Goal: Task Accomplishment & Management: Manage account settings

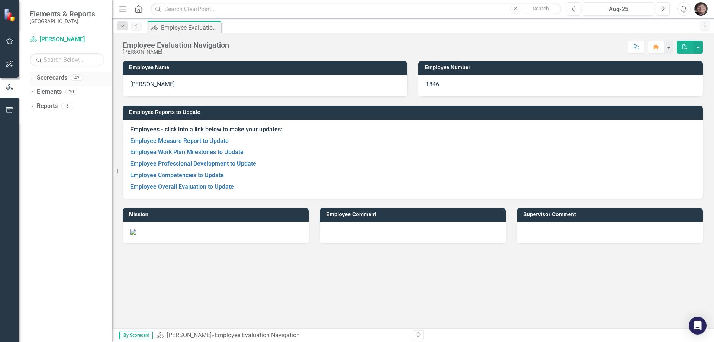
click at [32, 79] on icon "Dropdown" at bounding box center [32, 79] width 5 height 4
click at [36, 93] on icon at bounding box center [37, 92] width 2 height 4
click at [45, 120] on icon "Dropdown" at bounding box center [44, 120] width 6 height 4
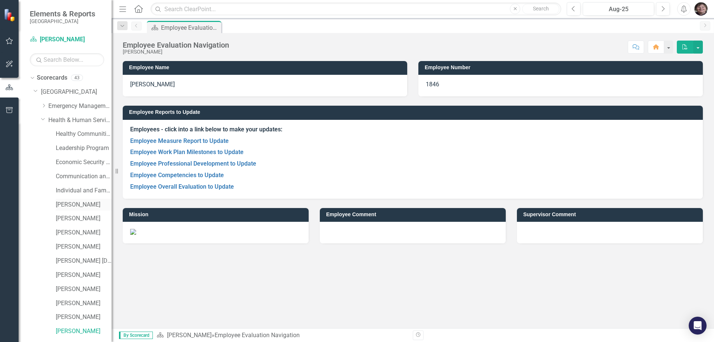
click at [70, 205] on link "[PERSON_NAME]" at bounding box center [84, 204] width 56 height 9
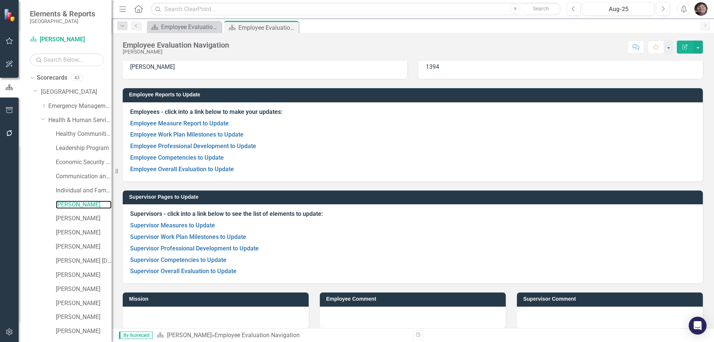
scroll to position [25, 0]
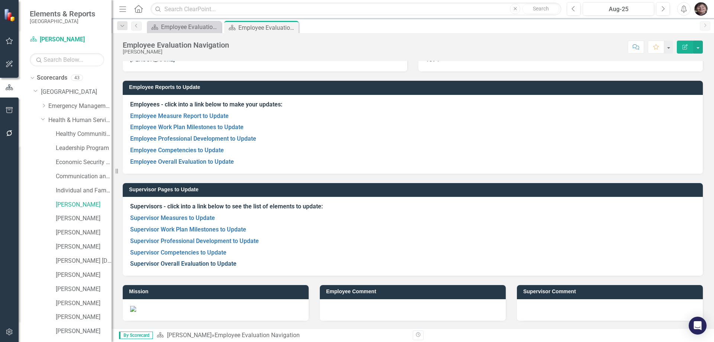
click at [220, 264] on link "Supervisor Overall Evaluation to Update" at bounding box center [183, 263] width 106 height 7
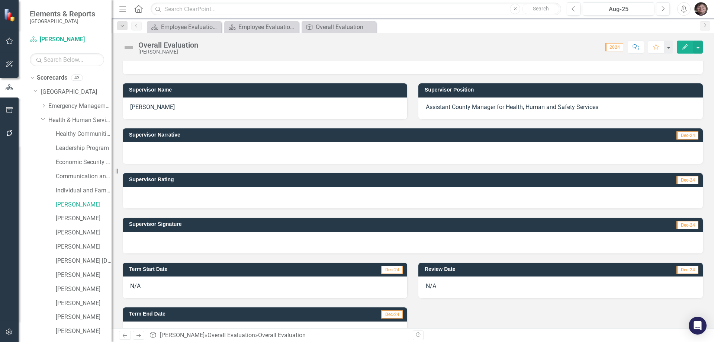
scroll to position [134, 0]
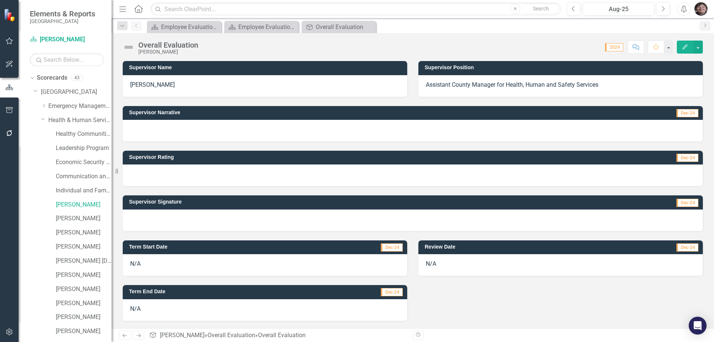
click at [144, 266] on div "N/A" at bounding box center [265, 265] width 285 height 22
click at [141, 264] on div "N/A" at bounding box center [265, 265] width 285 height 22
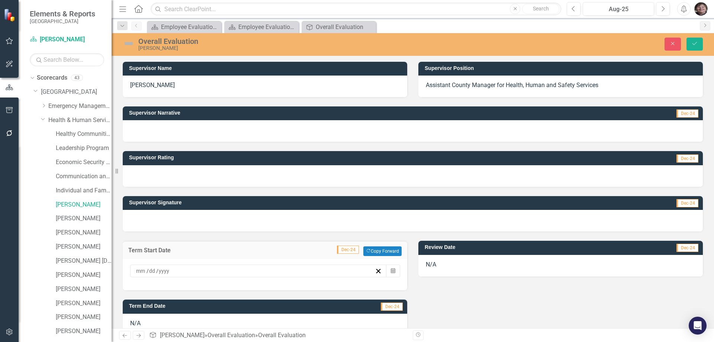
click at [154, 268] on input at bounding box center [152, 270] width 7 height 7
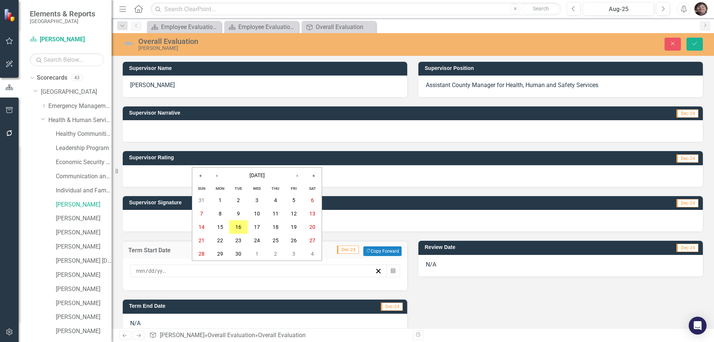
click at [134, 270] on div "/ / « ‹ [DATE] › » Sun Mon Tue Wed Thu Fri Sat 31 1 2 3 4 5 6 7 8 9 10 11 12 13…" at bounding box center [258, 270] width 257 height 13
click at [137, 271] on input "number" at bounding box center [141, 270] width 10 height 7
type input "10"
type input "01"
type input "2024"
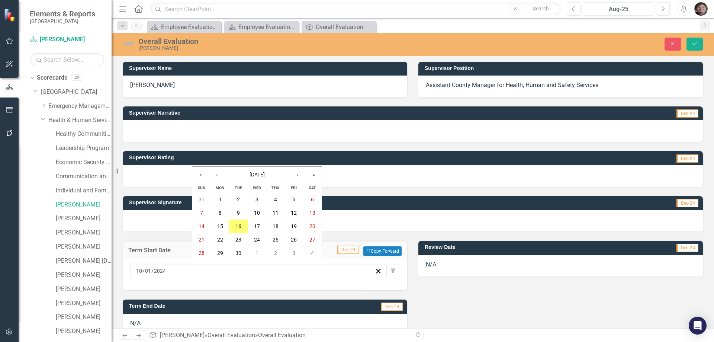
scroll to position [148, 0]
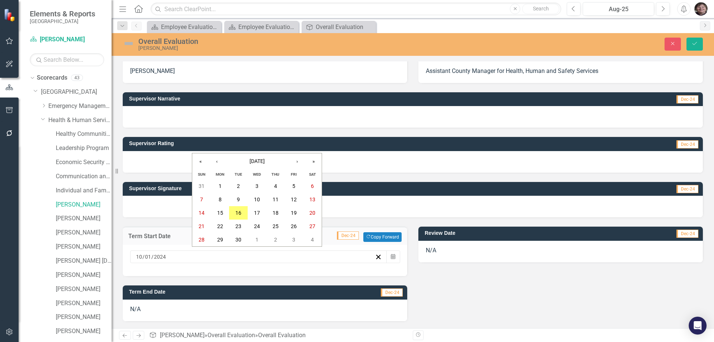
click at [195, 314] on div "N/A" at bounding box center [265, 310] width 285 height 22
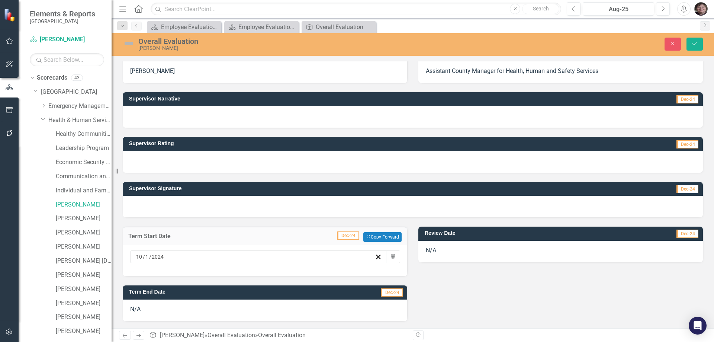
click at [195, 314] on div "N/A" at bounding box center [265, 310] width 285 height 22
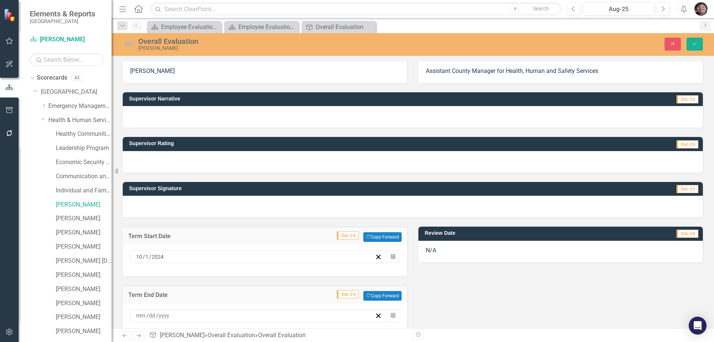
click at [137, 317] on input at bounding box center [141, 315] width 11 height 7
click at [238, 301] on abbr "30" at bounding box center [238, 298] width 6 height 6
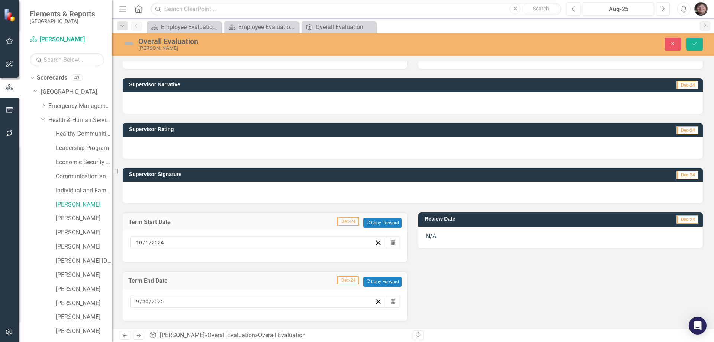
click at [431, 236] on div "N/A" at bounding box center [560, 237] width 285 height 22
click at [428, 237] on div "N/A" at bounding box center [560, 237] width 285 height 22
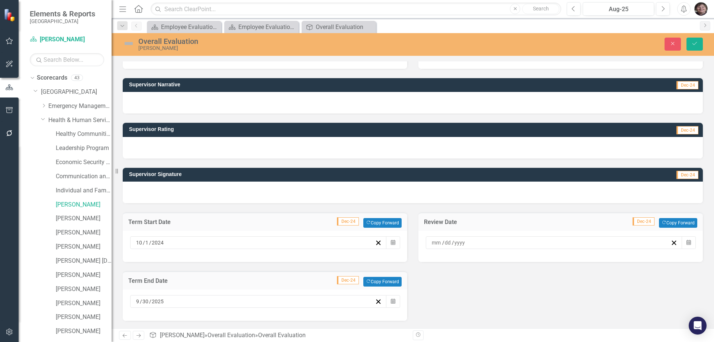
click at [431, 242] on input at bounding box center [436, 242] width 11 height 7
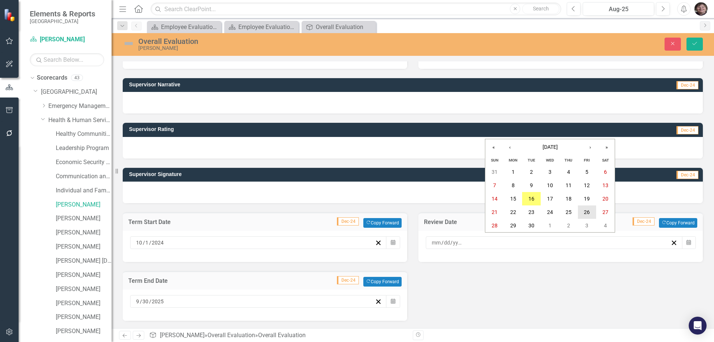
click at [587, 211] on abbr "26" at bounding box center [587, 212] width 6 height 6
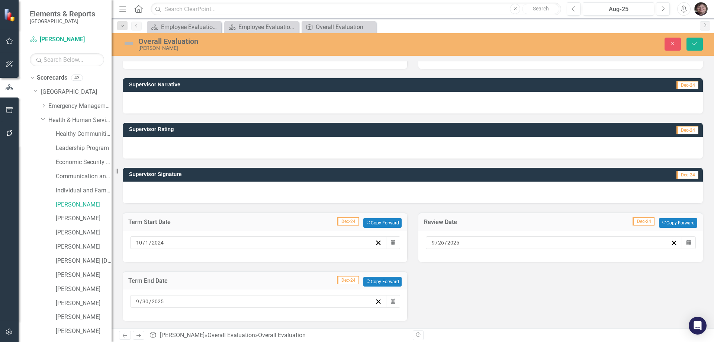
click at [142, 189] on div at bounding box center [413, 192] width 580 height 22
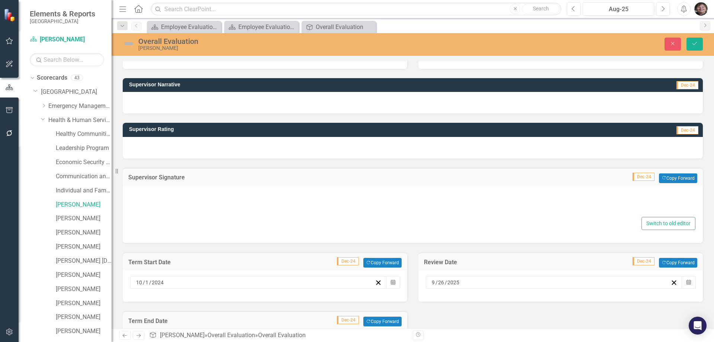
click at [173, 185] on div "Supervisor Signature Dec-24 Copy Forward Copy Forward" at bounding box center [413, 177] width 580 height 18
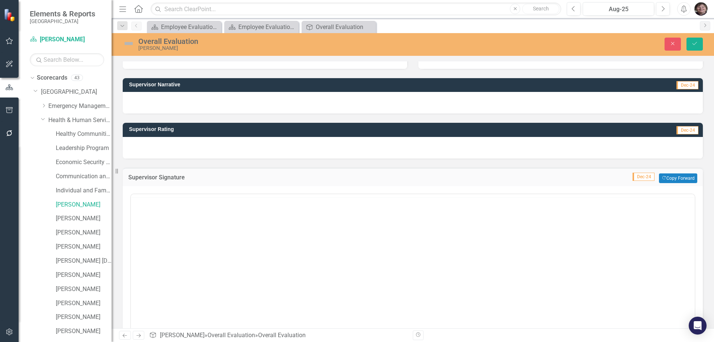
scroll to position [0, 0]
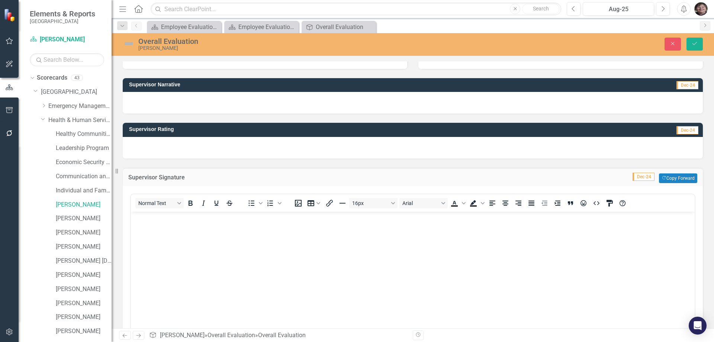
click at [179, 195] on div "Normal Text To open the popup, press Shift+Enter To open the popup, press Shift…" at bounding box center [412, 267] width 565 height 151
click at [171, 233] on body "Rich Text Area. Press ALT-0 for help." at bounding box center [413, 267] width 564 height 112
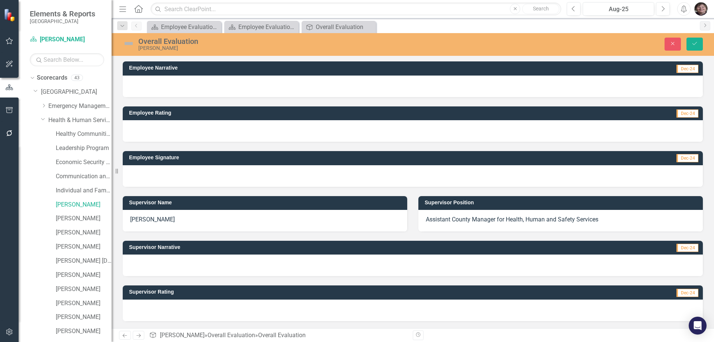
click at [143, 176] on div at bounding box center [413, 176] width 580 height 22
click at [142, 176] on div at bounding box center [413, 176] width 580 height 22
click at [152, 180] on div at bounding box center [413, 176] width 580 height 22
click at [153, 180] on div at bounding box center [413, 176] width 580 height 22
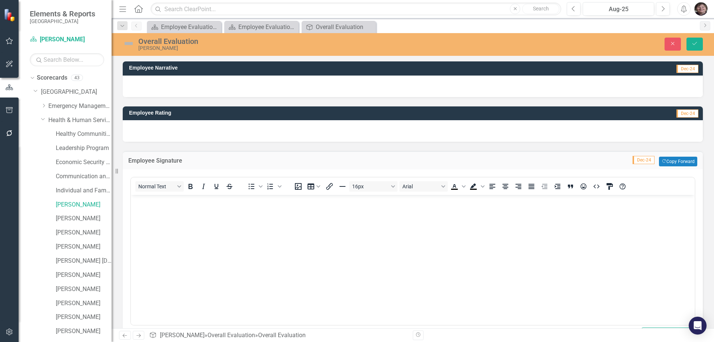
click at [150, 220] on body "Rich Text Area. Press ALT-0 for help." at bounding box center [413, 251] width 564 height 112
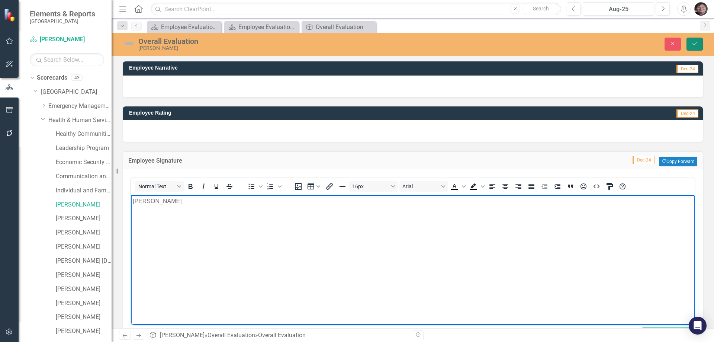
drag, startPoint x: 694, startPoint y: 43, endPoint x: 690, endPoint y: 42, distance: 5.0
click at [694, 43] on icon "Save" at bounding box center [694, 43] width 7 height 5
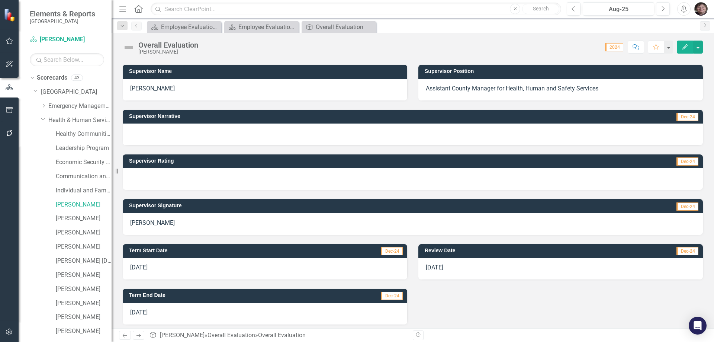
scroll to position [134, 0]
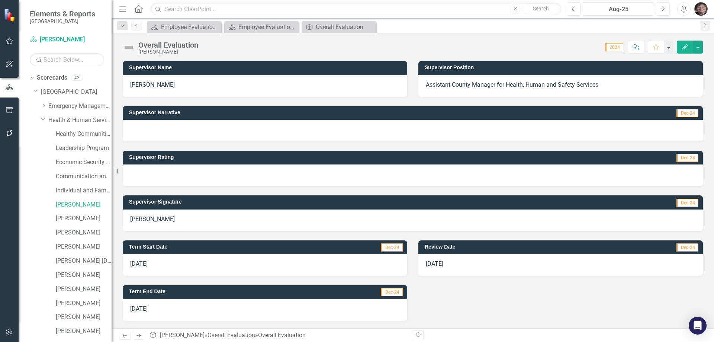
click at [155, 176] on div at bounding box center [413, 175] width 580 height 22
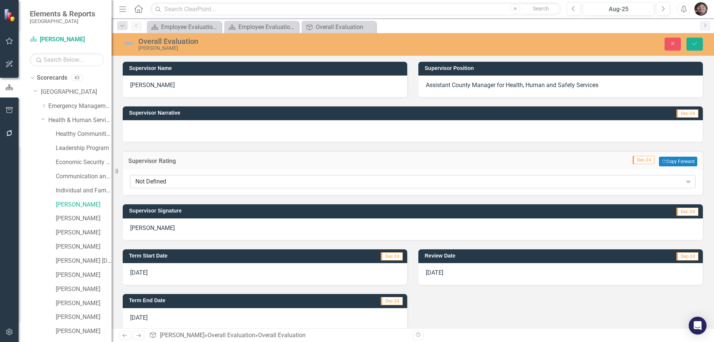
click at [163, 179] on div "Not Defined" at bounding box center [408, 181] width 547 height 9
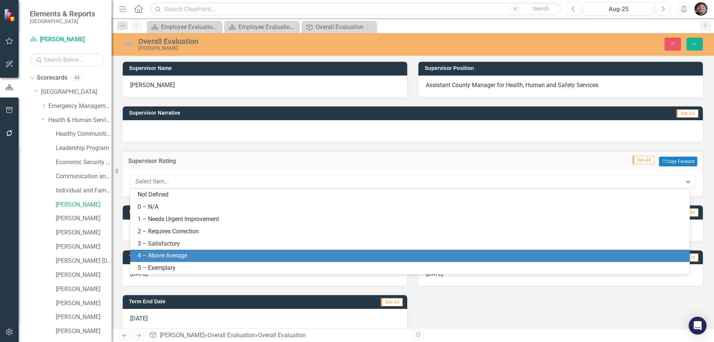
click at [168, 257] on div "4 – Above Average" at bounding box center [412, 255] width 548 height 9
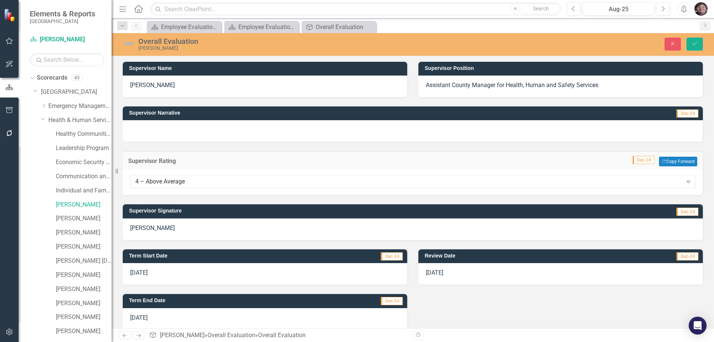
click at [171, 133] on div at bounding box center [413, 131] width 580 height 22
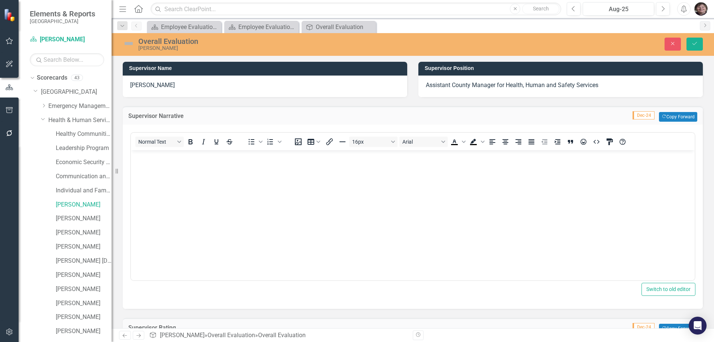
scroll to position [0, 0]
click at [154, 164] on body "Rich Text Area. Press ALT-0 for help." at bounding box center [413, 206] width 564 height 112
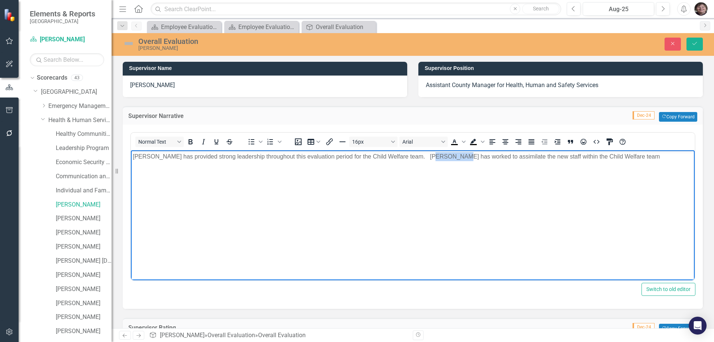
drag, startPoint x: 424, startPoint y: 155, endPoint x: 449, endPoint y: 159, distance: 25.9
click at [449, 159] on p "[PERSON_NAME] has provided strong leadership throughout this evaluation period …" at bounding box center [413, 156] width 560 height 9
click at [625, 159] on p "[PERSON_NAME] has provided strong leadership throughout this evaluation period …" at bounding box center [413, 156] width 560 height 9
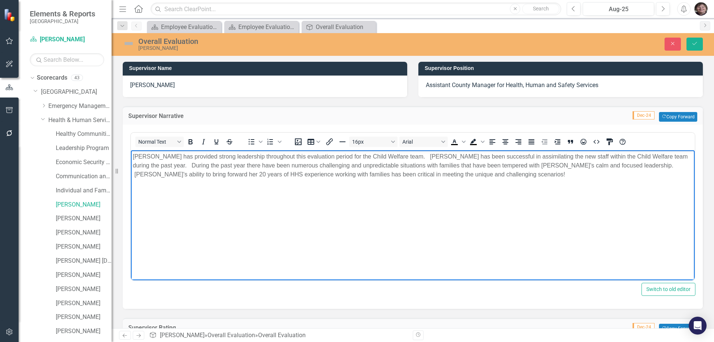
drag, startPoint x: 136, startPoint y: 167, endPoint x: 142, endPoint y: 168, distance: 5.6
click at [136, 166] on p "[PERSON_NAME] has provided strong leadership throughout this evaluation period …" at bounding box center [413, 165] width 560 height 27
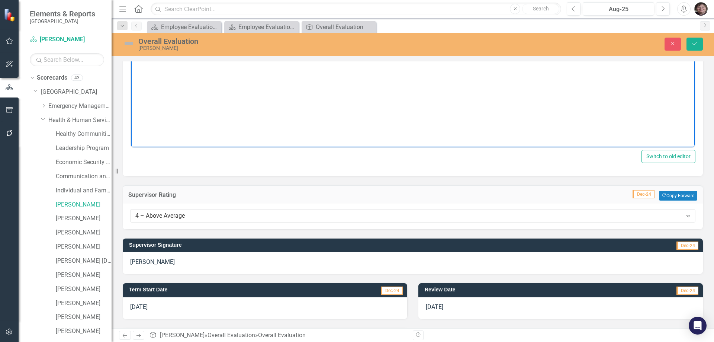
scroll to position [310, 0]
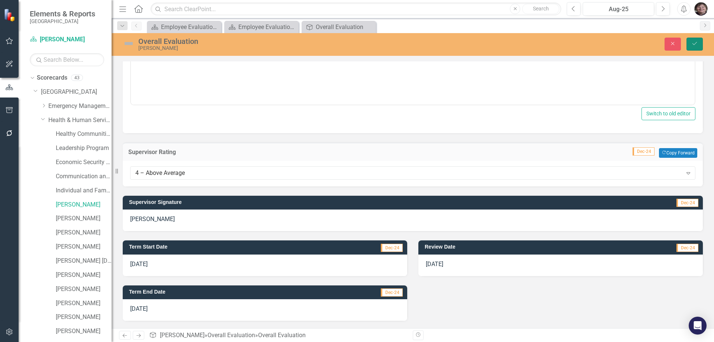
click at [692, 47] on button "Save" at bounding box center [695, 44] width 16 height 13
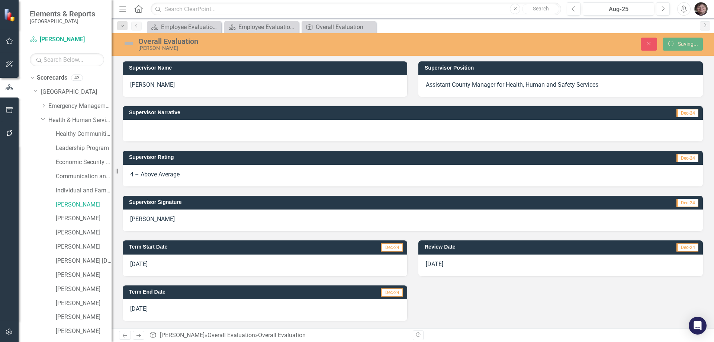
scroll to position [135, 0]
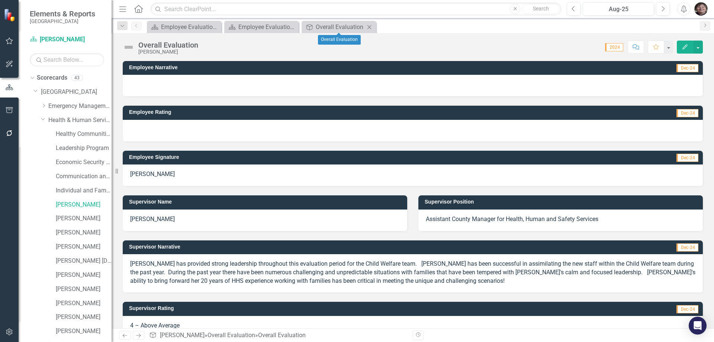
click at [370, 30] on icon "Close" at bounding box center [369, 27] width 7 height 6
click at [372, 26] on icon "Close" at bounding box center [369, 27] width 7 height 6
drag, startPoint x: 372, startPoint y: 26, endPoint x: 368, endPoint y: 27, distance: 3.9
click at [368, 27] on icon "Close" at bounding box center [369, 27] width 7 height 6
click at [245, 28] on div "Employee Evaluation Navigation" at bounding box center [262, 26] width 49 height 9
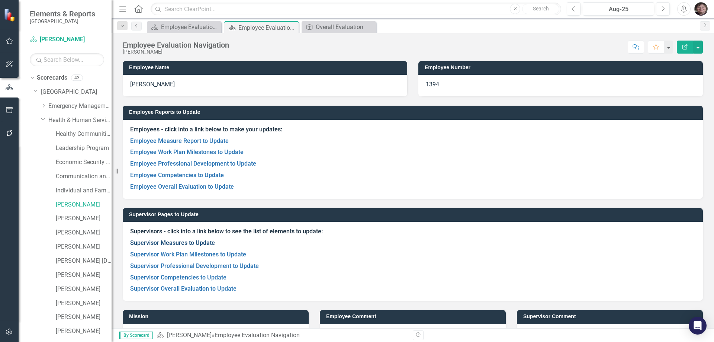
click at [188, 244] on link "Supervisor Measures to Update" at bounding box center [172, 242] width 85 height 7
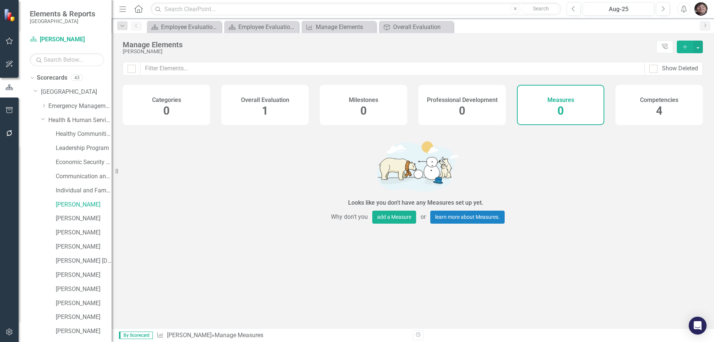
click at [659, 115] on span "4" at bounding box center [659, 110] width 6 height 13
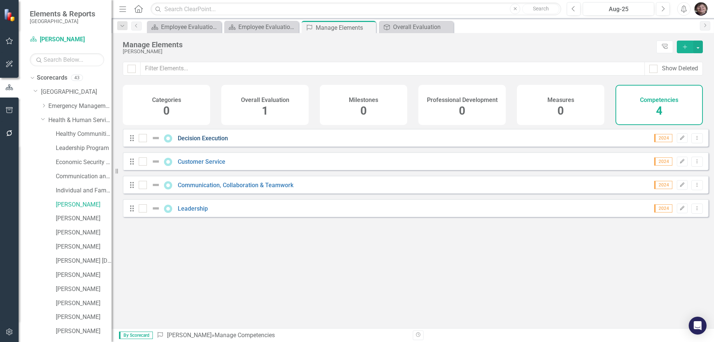
click at [200, 142] on link "Decision Execution" at bounding box center [203, 138] width 50 height 7
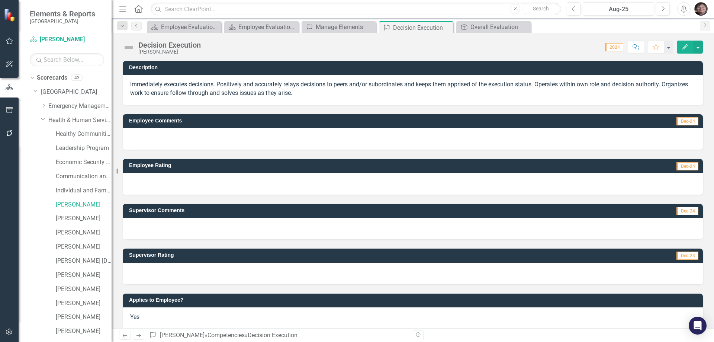
click at [157, 227] on div at bounding box center [413, 229] width 580 height 22
click at [160, 277] on div at bounding box center [413, 274] width 580 height 22
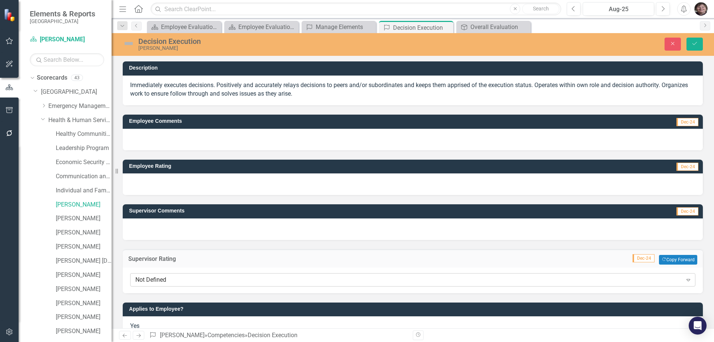
click at [160, 279] on div "Not Defined" at bounding box center [408, 279] width 547 height 9
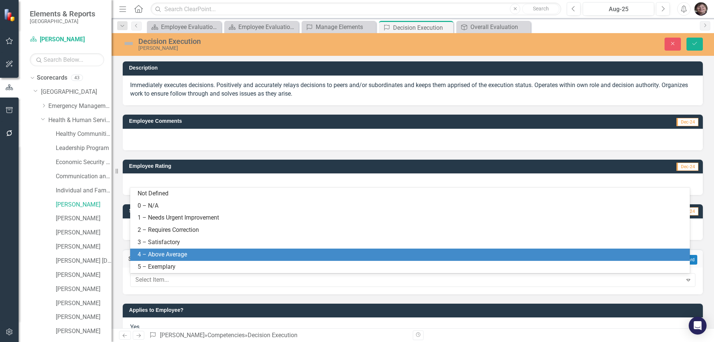
click at [169, 254] on div "4 – Above Average" at bounding box center [412, 254] width 548 height 9
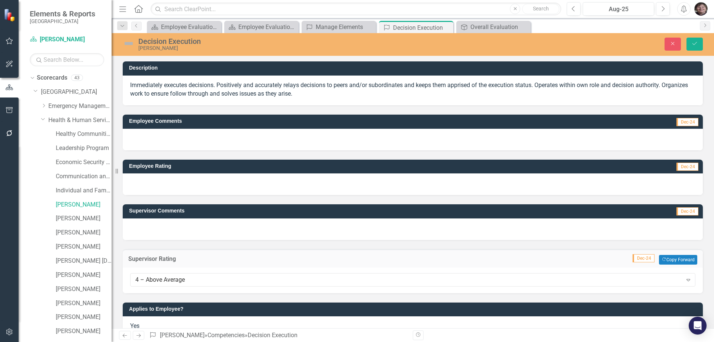
click at [155, 228] on div at bounding box center [413, 229] width 580 height 22
click at [154, 230] on div at bounding box center [413, 229] width 580 height 22
click at [152, 231] on div at bounding box center [413, 229] width 580 height 22
click at [151, 232] on div at bounding box center [413, 229] width 580 height 22
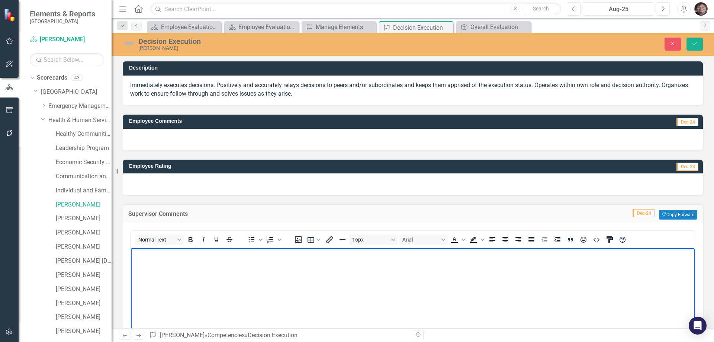
click at [149, 260] on body "Rich Text Area. Press ALT-0 for help." at bounding box center [413, 304] width 564 height 112
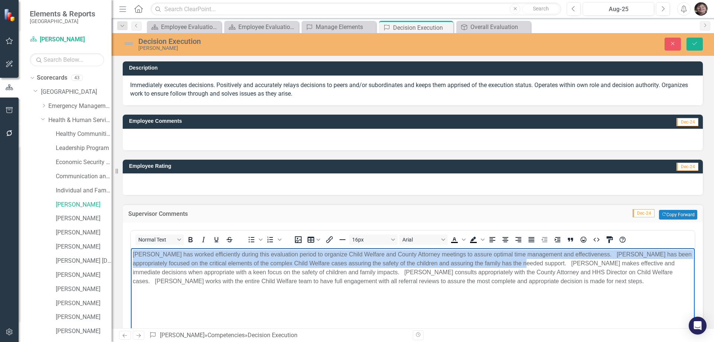
drag, startPoint x: 506, startPoint y: 263, endPoint x: 139, endPoint y: 251, distance: 366.9
click at [131, 248] on html "[PERSON_NAME] has worked efficiently during this evaluation period to organize …" at bounding box center [413, 304] width 564 height 112
copy p "[PERSON_NAME] has worked efficiently during this evaluation period to organize …"
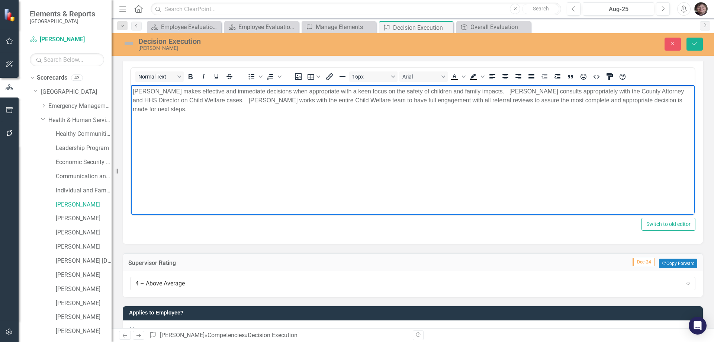
scroll to position [184, 0]
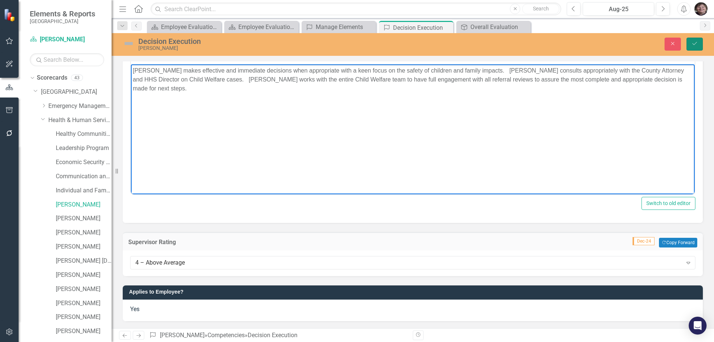
click at [697, 45] on icon "Save" at bounding box center [694, 43] width 7 height 5
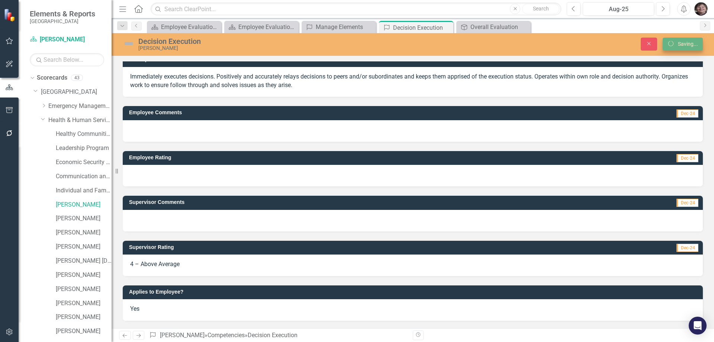
scroll to position [9, 0]
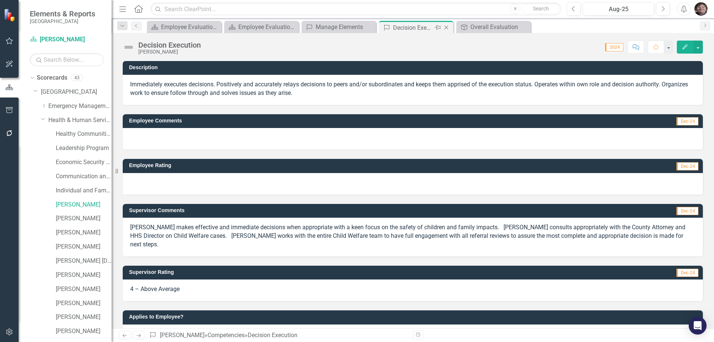
click at [447, 26] on icon at bounding box center [446, 28] width 4 height 4
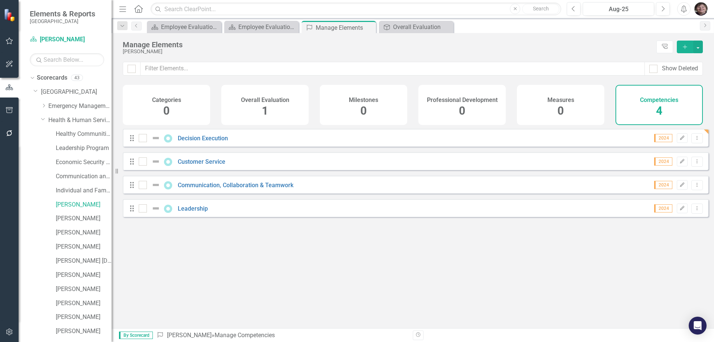
click at [656, 111] on span "4" at bounding box center [659, 110] width 6 height 13
click at [660, 112] on span "4" at bounding box center [659, 110] width 6 height 13
click at [414, 23] on div "Overall Evaluation" at bounding box center [417, 26] width 49 height 9
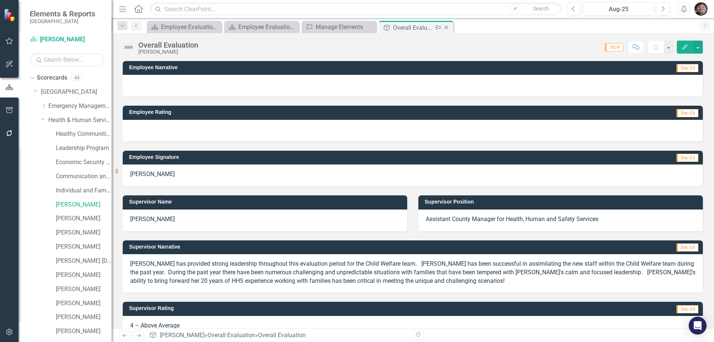
click at [445, 29] on icon at bounding box center [446, 28] width 4 height 4
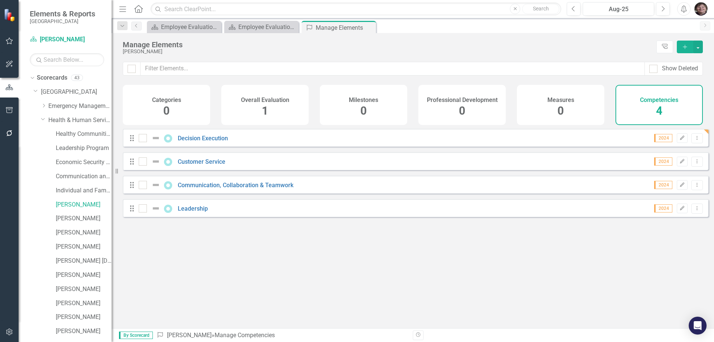
click at [659, 110] on span "4" at bounding box center [659, 110] width 6 height 13
click at [198, 165] on link "Customer Service" at bounding box center [202, 161] width 48 height 7
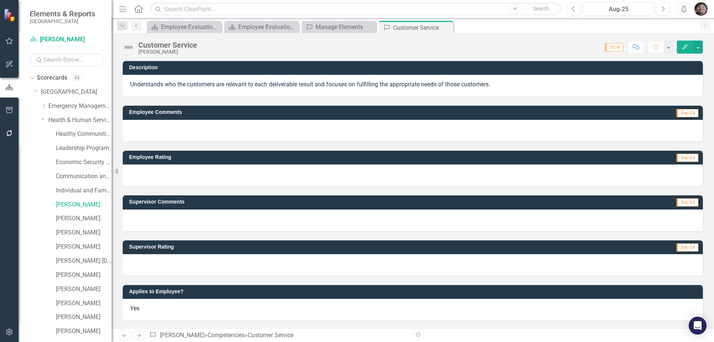
click at [147, 218] on div at bounding box center [413, 220] width 580 height 22
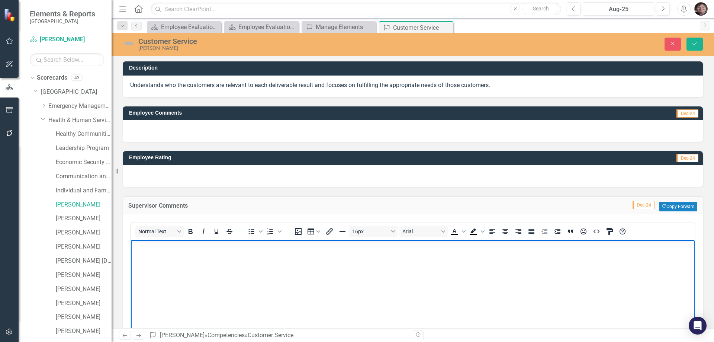
click at [143, 254] on body "Rich Text Area. Press ALT-0 for help." at bounding box center [413, 296] width 564 height 112
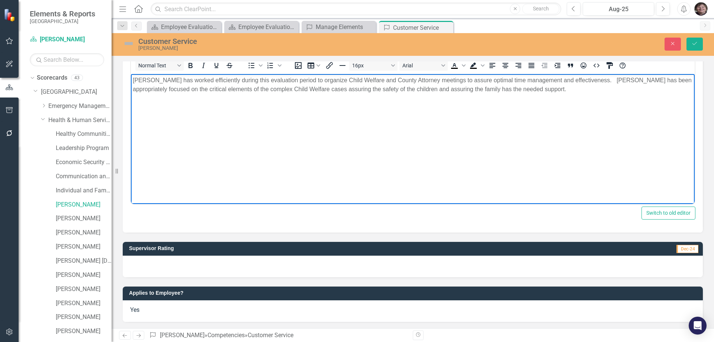
scroll to position [167, 0]
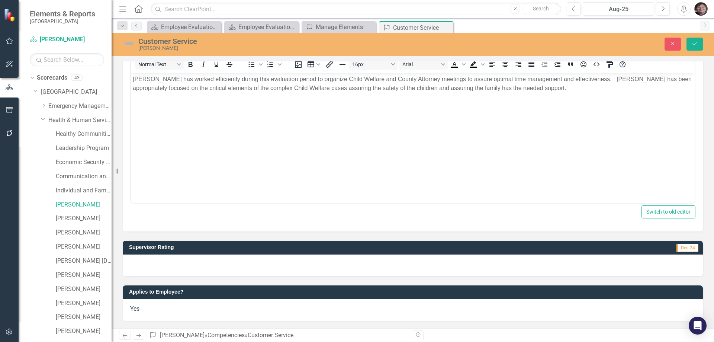
click at [177, 266] on div at bounding box center [413, 265] width 580 height 22
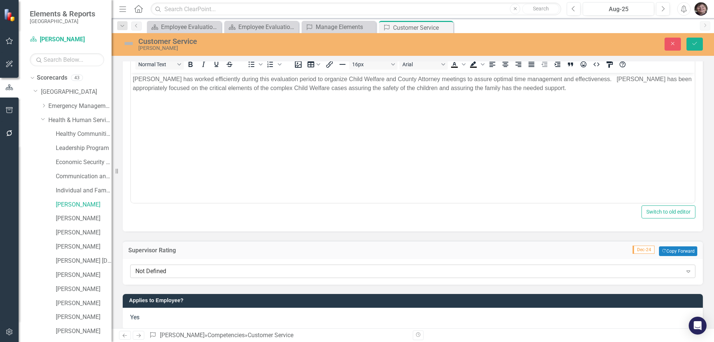
click at [177, 267] on div "Not Defined" at bounding box center [408, 271] width 547 height 9
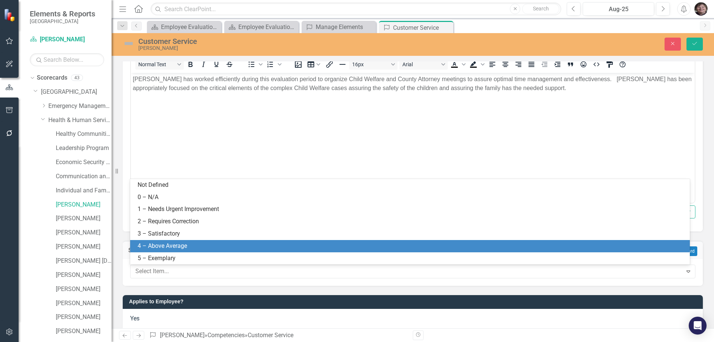
click at [186, 246] on div "4 – Above Average" at bounding box center [412, 246] width 548 height 9
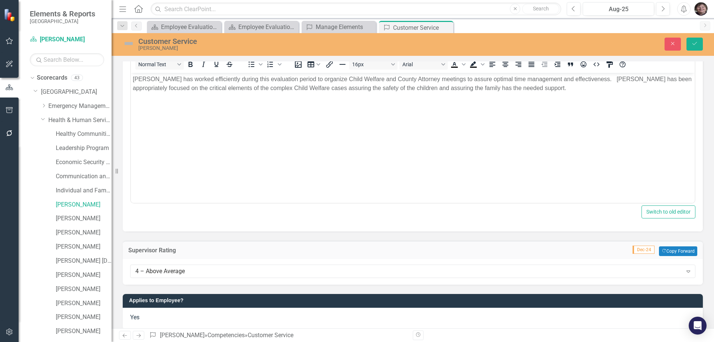
click at [521, 89] on p "[PERSON_NAME] has worked efficiently during this evaluation period to organize …" at bounding box center [413, 83] width 560 height 18
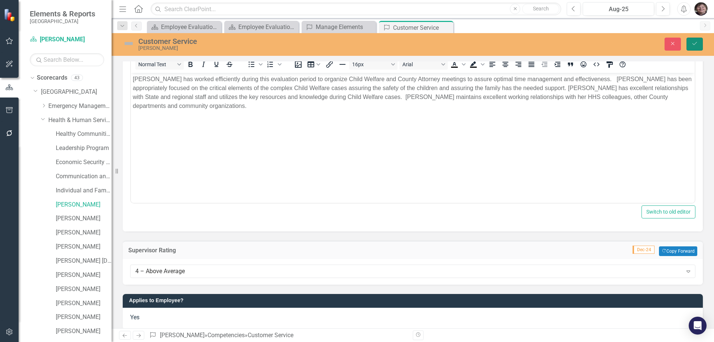
click at [695, 46] on icon "Save" at bounding box center [694, 43] width 7 height 5
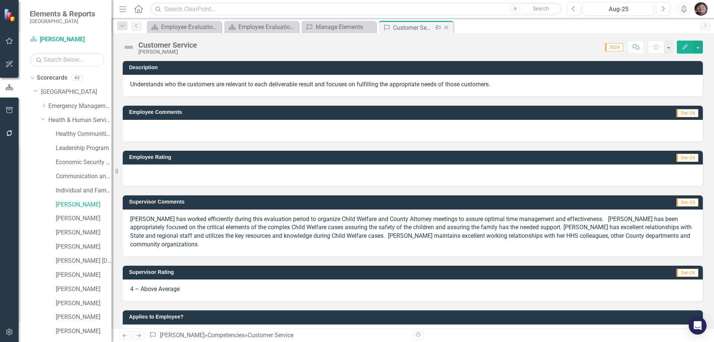
click at [446, 28] on icon "Close" at bounding box center [446, 28] width 7 height 6
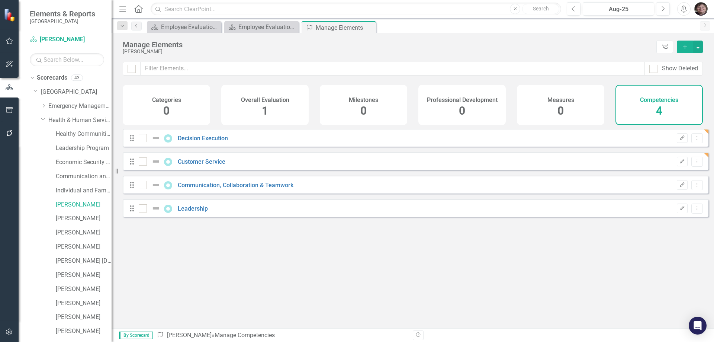
checkbox input "false"
click at [227, 187] on link "Communication, Collaboration & Teamwork" at bounding box center [236, 184] width 116 height 7
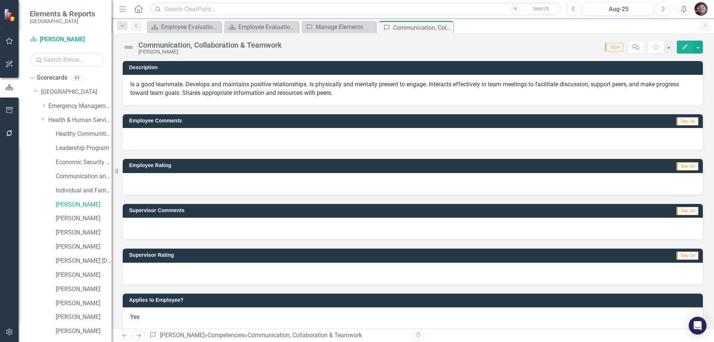
click at [157, 274] on div at bounding box center [413, 274] width 580 height 22
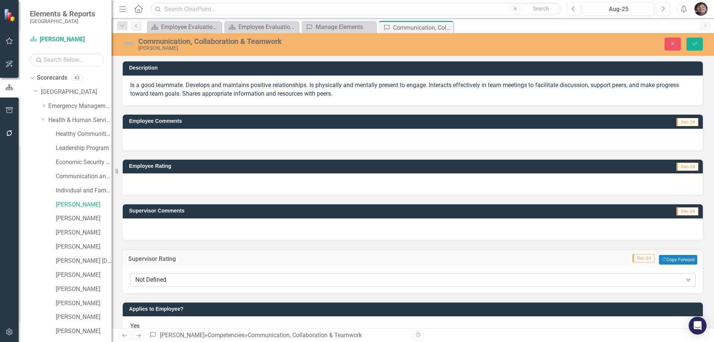
click at [158, 286] on div "Not Defined Expand" at bounding box center [412, 279] width 565 height 13
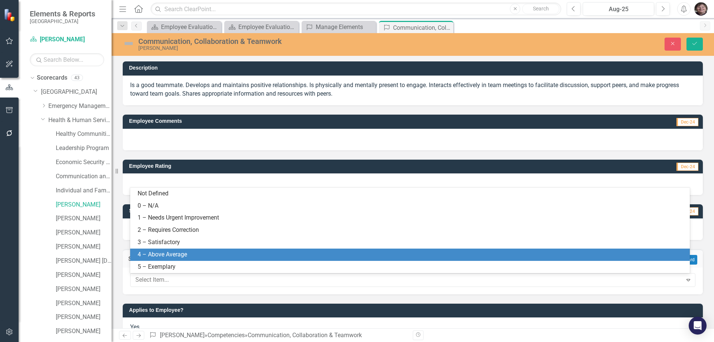
click at [161, 256] on div "4 – Above Average" at bounding box center [412, 254] width 548 height 9
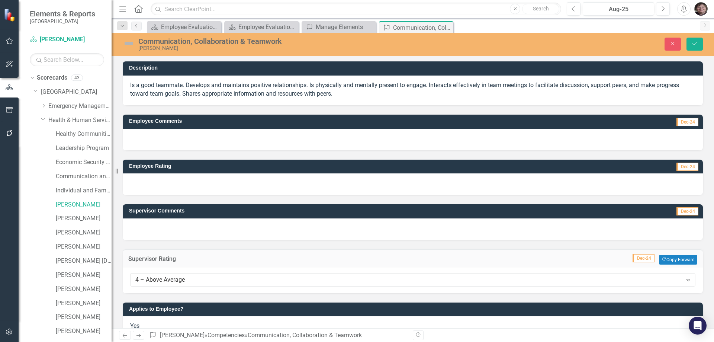
click at [157, 226] on div at bounding box center [413, 229] width 580 height 22
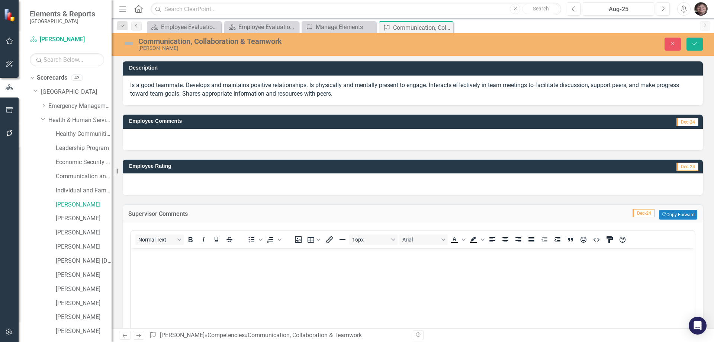
click at [144, 262] on body "Rich Text Area. Press ALT-0 for help." at bounding box center [413, 304] width 564 height 112
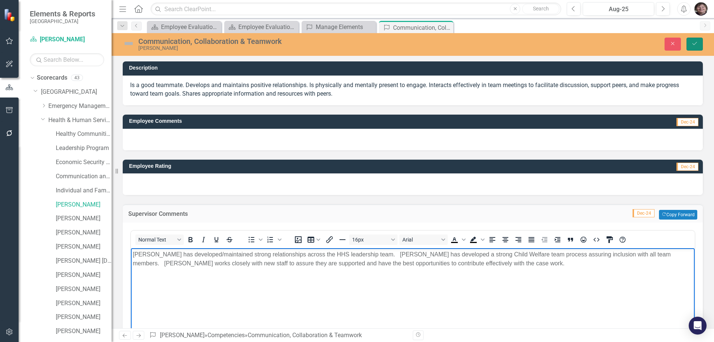
click at [694, 47] on button "Save" at bounding box center [695, 44] width 16 height 13
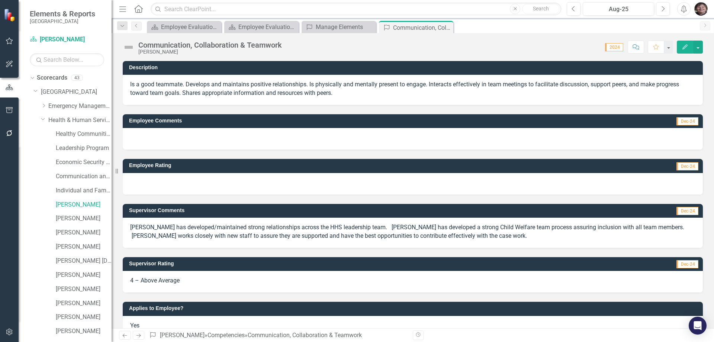
drag, startPoint x: 448, startPoint y: 29, endPoint x: 422, endPoint y: 27, distance: 25.4
click at [0, 0] on icon "Close" at bounding box center [0, 0] width 0 height 0
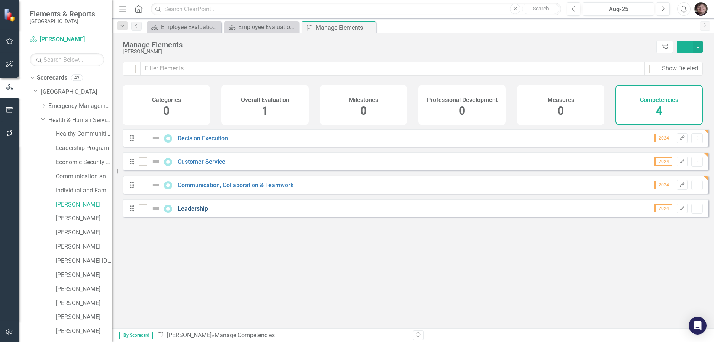
click at [193, 211] on link "Leadership" at bounding box center [193, 208] width 30 height 7
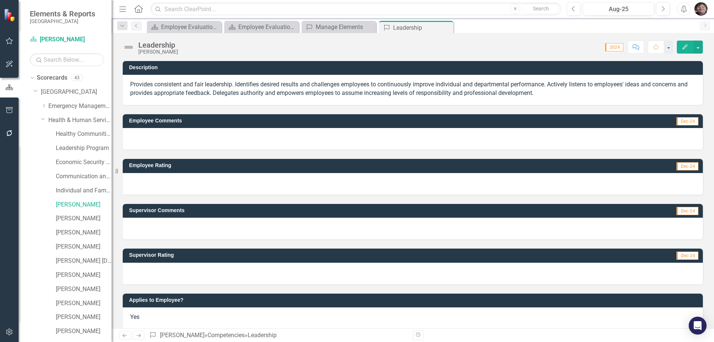
click at [172, 228] on div at bounding box center [413, 229] width 580 height 22
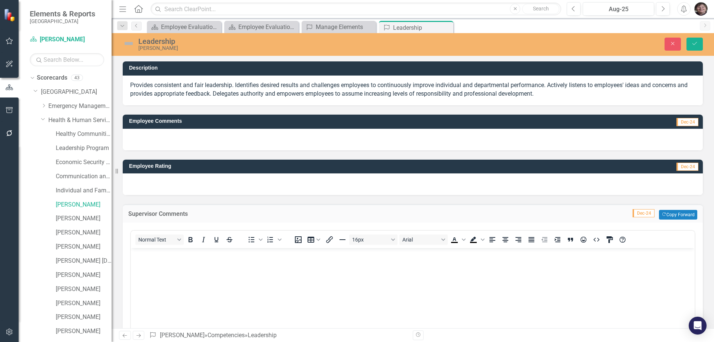
click at [158, 260] on body "Rich Text Area. Press ALT-0 for help." at bounding box center [413, 304] width 564 height 112
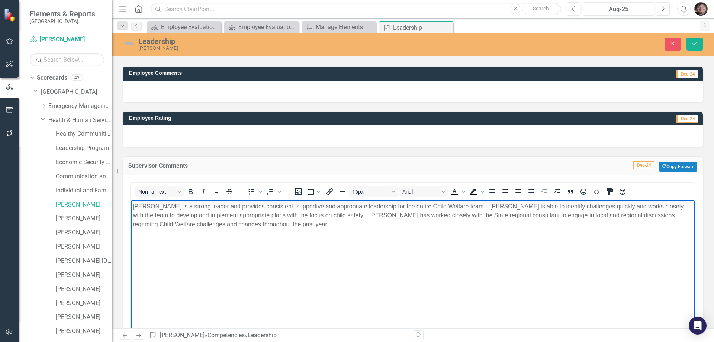
scroll to position [176, 0]
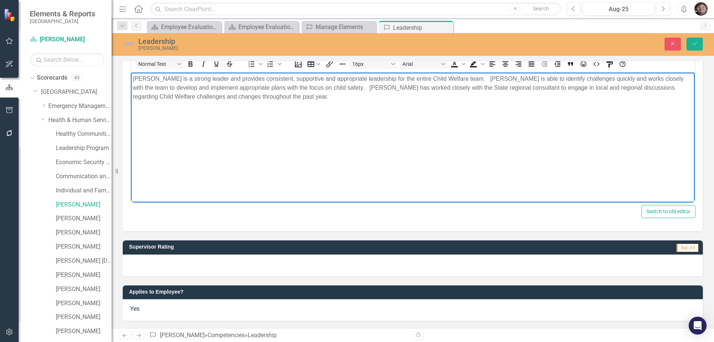
click at [176, 266] on div at bounding box center [413, 265] width 580 height 22
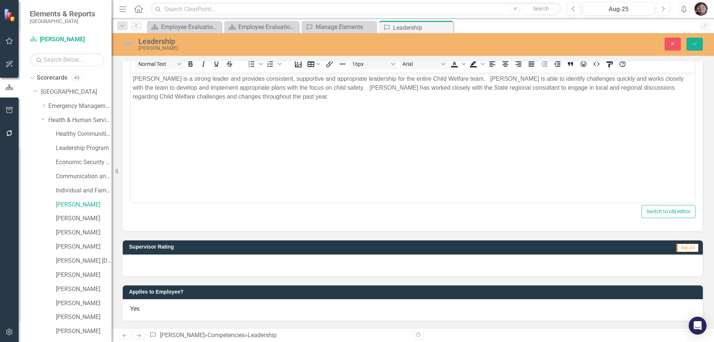
click at [176, 266] on div at bounding box center [413, 265] width 580 height 22
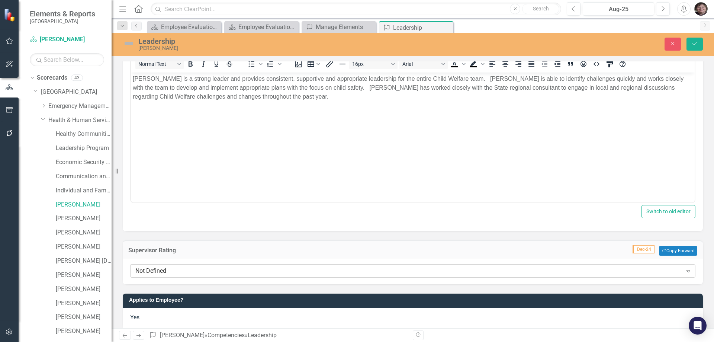
click at [167, 272] on div "Not Defined" at bounding box center [408, 271] width 547 height 9
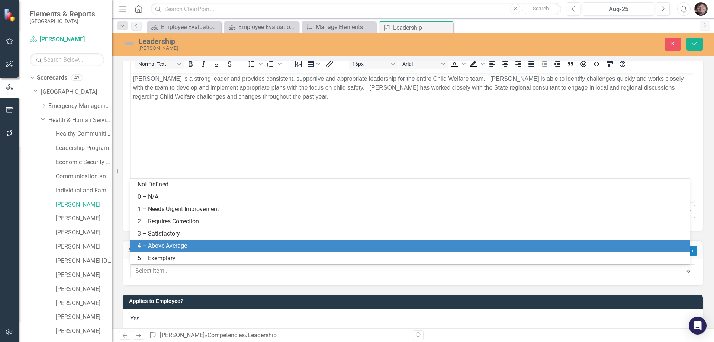
click at [167, 246] on div "4 – Above Average" at bounding box center [412, 246] width 548 height 9
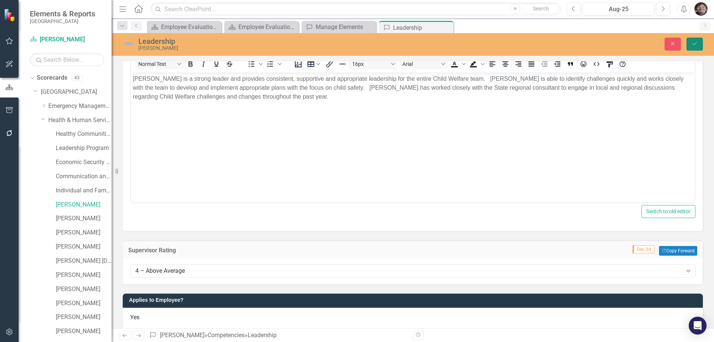
click at [691, 43] on icon "Save" at bounding box center [694, 43] width 7 height 5
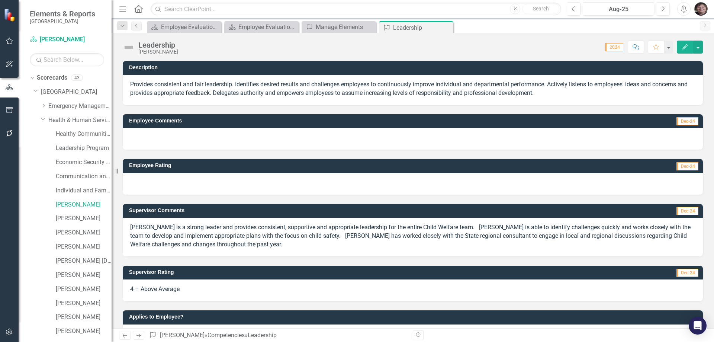
click at [701, 10] on img "button" at bounding box center [700, 8] width 13 height 13
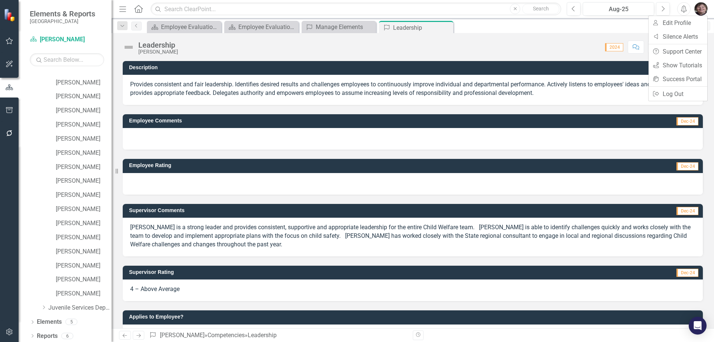
scroll to position [307, 0]
click at [34, 331] on div "Dropdown Reports 6" at bounding box center [71, 335] width 82 height 14
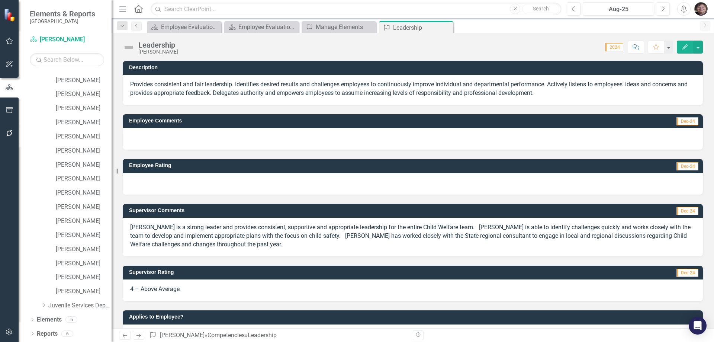
click at [26, 335] on div "Dropdown Scorecards 43 Dropdown Gunnison County Dropdown Emergency Management D…" at bounding box center [65, 207] width 93 height 270
click at [34, 331] on div "Dropdown" at bounding box center [32, 334] width 5 height 6
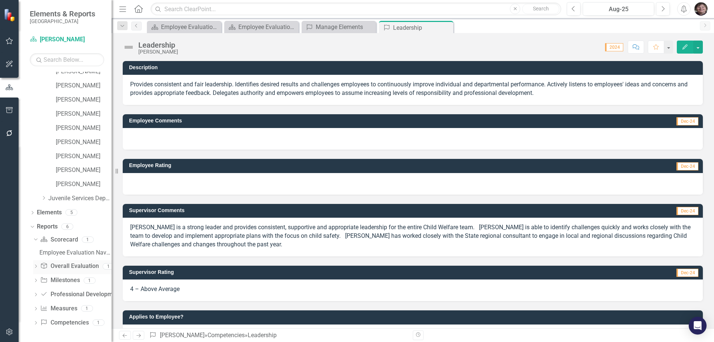
click at [62, 268] on link "Overall Evaluation Overall Evaluation" at bounding box center [69, 266] width 58 height 9
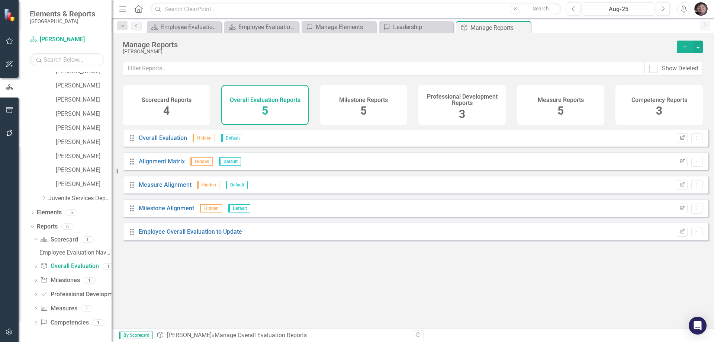
click at [679, 140] on icon "Edit Report" at bounding box center [682, 138] width 6 height 4
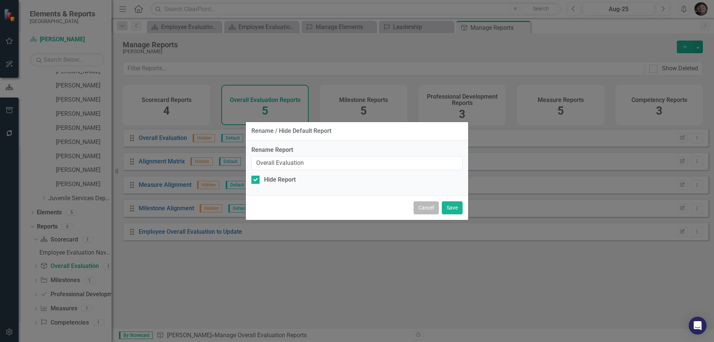
click at [426, 205] on button "Cancel" at bounding box center [426, 207] width 25 height 13
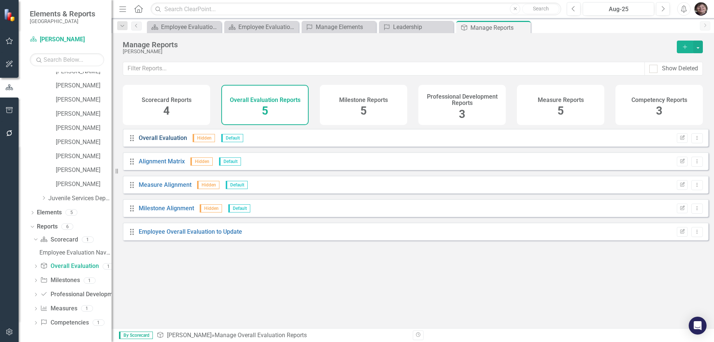
click at [170, 141] on link "Overall Evaluation" at bounding box center [163, 137] width 48 height 7
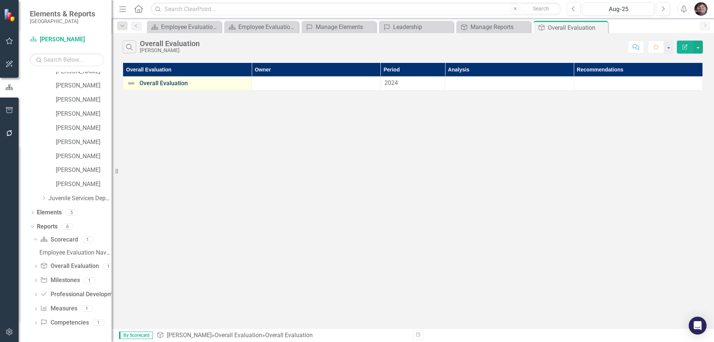
click at [168, 84] on link "Overall Evaluation" at bounding box center [193, 83] width 108 height 7
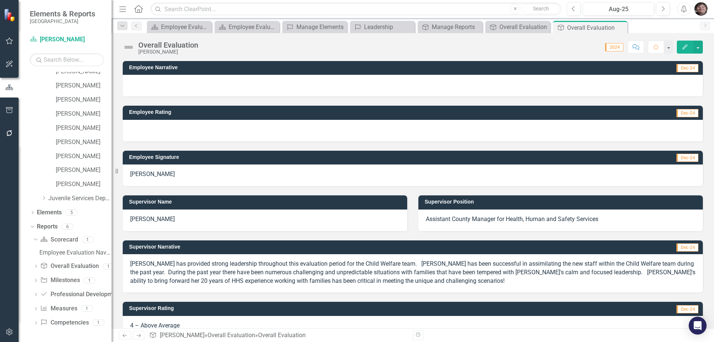
click at [704, 9] on img "button" at bounding box center [700, 8] width 13 height 13
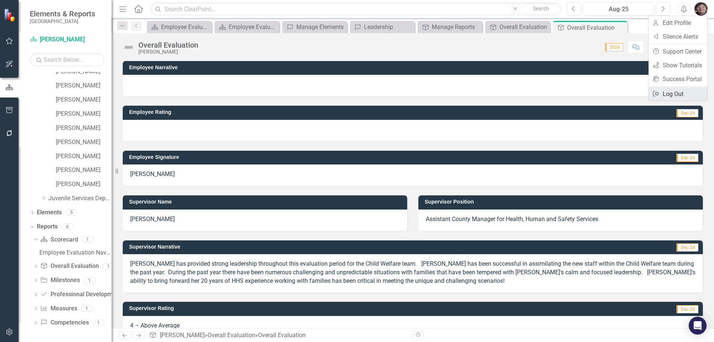
click at [678, 91] on link "Logout Log Out" at bounding box center [678, 94] width 59 height 14
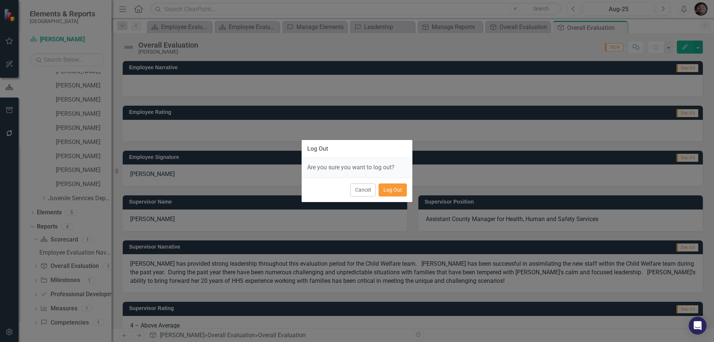
click at [386, 189] on button "Log Out" at bounding box center [393, 189] width 28 height 13
